Goal: Information Seeking & Learning: Learn about a topic

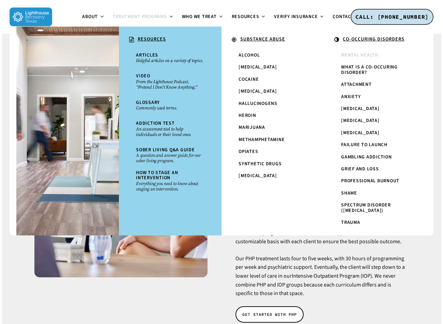
click at [367, 52] on span "Mental Health" at bounding box center [359, 55] width 37 height 7
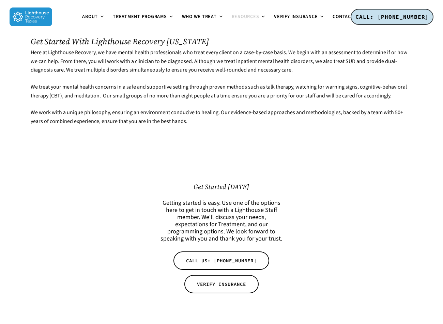
scroll to position [2013, 0]
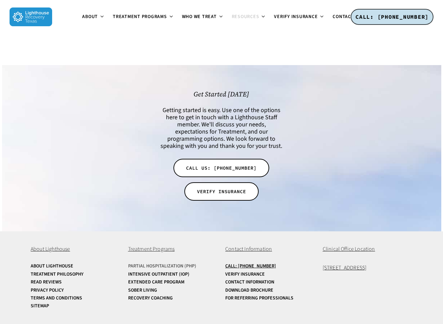
click at [180, 264] on link "Partial Hospitalization (PHP)" at bounding box center [173, 266] width 90 height 5
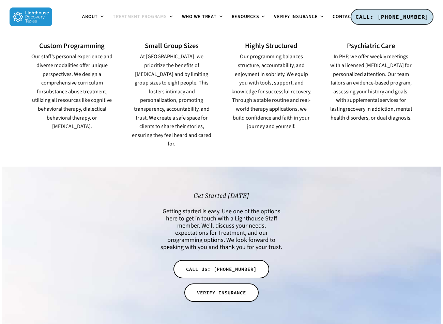
scroll to position [401, 0]
